Goal: Information Seeking & Learning: Learn about a topic

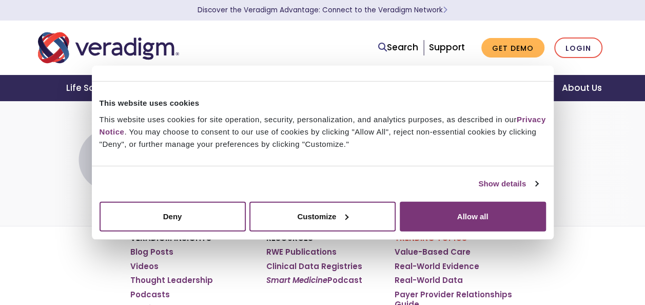
click at [586, 168] on div "Trending Topics The Impact of Payer-Provider Relationships: A Comprehensive Gui…" at bounding box center [322, 162] width 645 height 125
click at [180, 218] on button "Deny" at bounding box center [172, 216] width 146 height 30
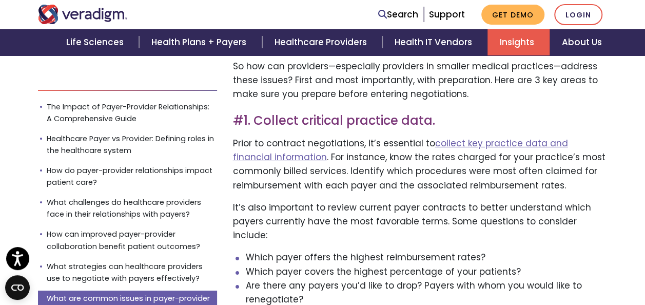
scroll to position [3580, 0]
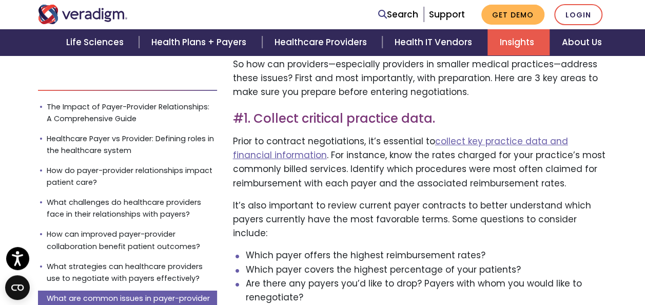
click at [474, 248] on li "Which payer offers the highest reimbursement rates?" at bounding box center [426, 255] width 361 height 14
drag, startPoint x: 474, startPoint y: 218, endPoint x: 441, endPoint y: 220, distance: 32.9
click at [441, 248] on li "Which payer offers the highest reimbursement rates?" at bounding box center [426, 255] width 361 height 14
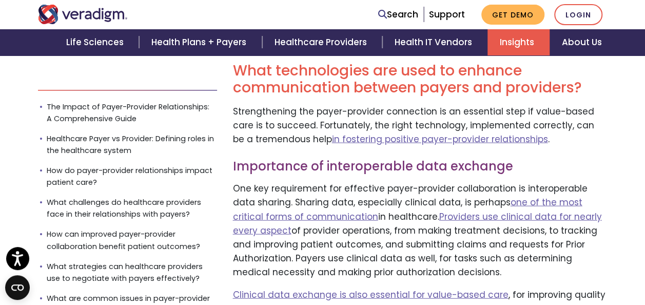
scroll to position [4926, 0]
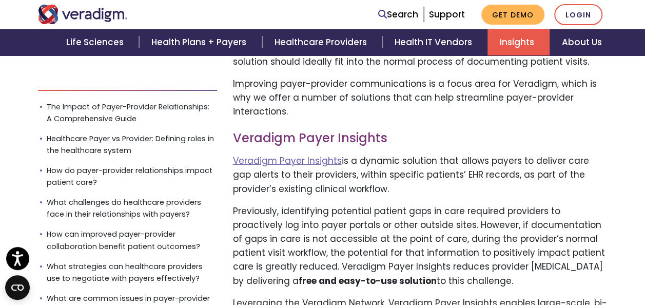
scroll to position [5719, 0]
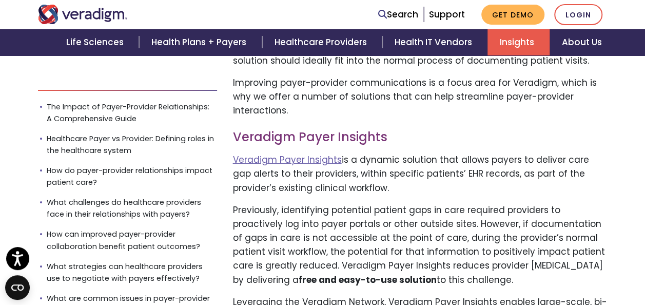
click at [505, 153] on p "Veradigm Payer Insights is a dynamic solution that allows payers to deliver car…" at bounding box center [419, 174] width 374 height 42
drag, startPoint x: 505, startPoint y: 103, endPoint x: 450, endPoint y: 144, distance: 68.5
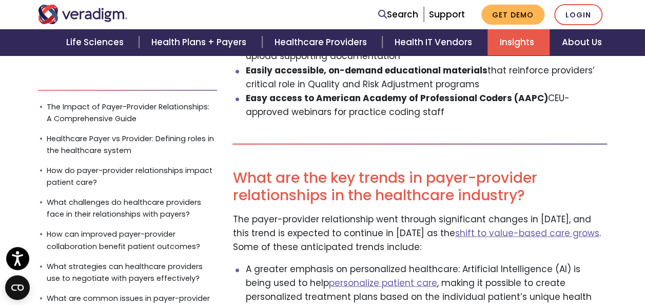
scroll to position [6815, 0]
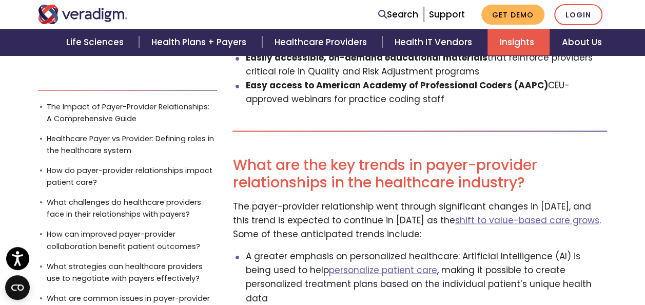
drag, startPoint x: 524, startPoint y: 251, endPoint x: 580, endPoint y: 250, distance: 56.4
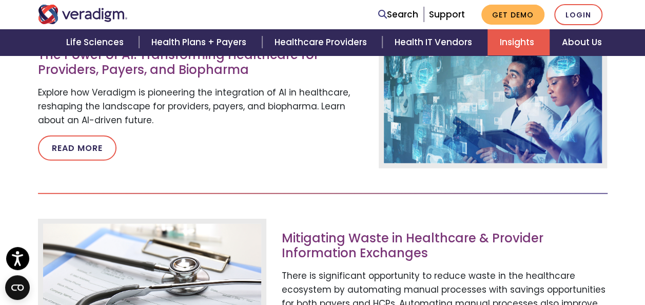
scroll to position [9106, 0]
